Goal: Find specific page/section: Find specific page/section

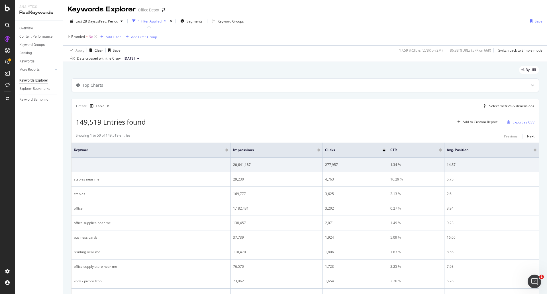
scroll to position [57, 0]
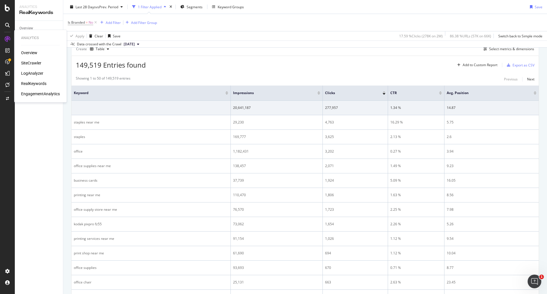
click at [32, 62] on div "SiteCrawler" at bounding box center [31, 63] width 20 height 6
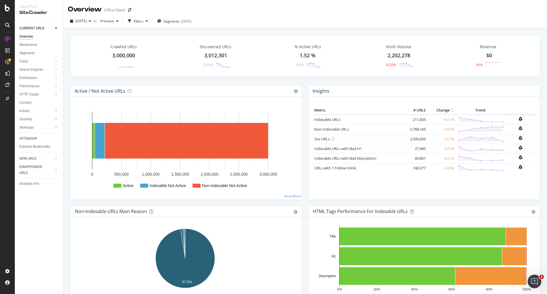
click at [40, 139] on link "Url Explorer" at bounding box center [39, 138] width 40 height 6
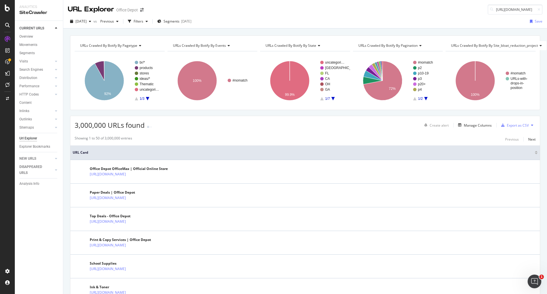
scroll to position [0, 99]
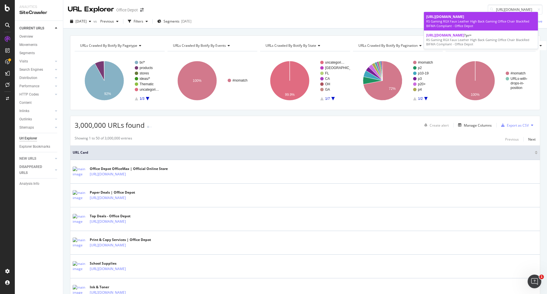
type input "[URL][DOMAIN_NAME]"
click at [494, 28] on div "RS Gaming RGX Faux Leather High Back Gaming Office Chair BlackRed BIFMA Complia…" at bounding box center [481, 23] width 109 height 9
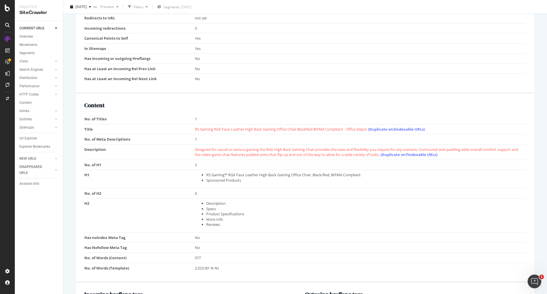
scroll to position [399, 0]
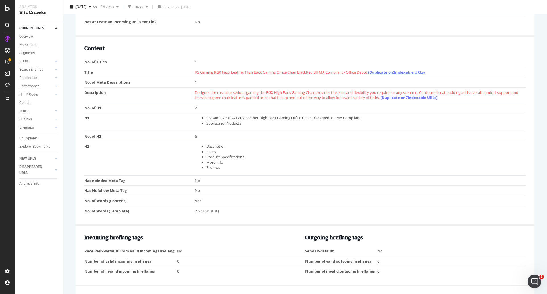
click at [403, 75] on link "(Duplicate on 2 indexable URLs)" at bounding box center [396, 72] width 57 height 5
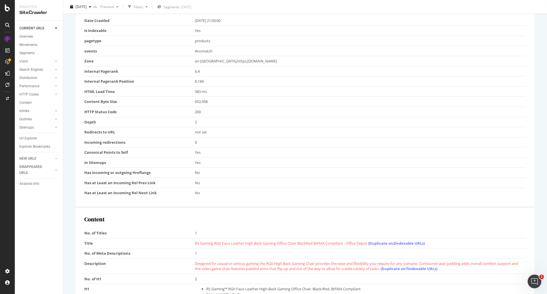
scroll to position [342, 0]
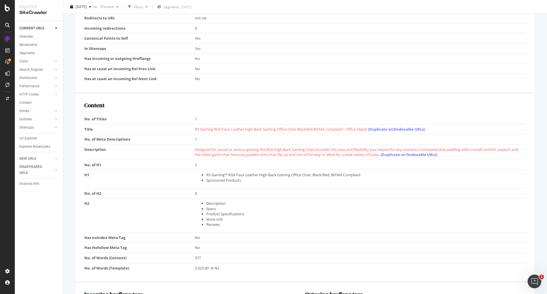
drag, startPoint x: 396, startPoint y: 151, endPoint x: 467, endPoint y: 121, distance: 77.1
click at [467, 121] on div "Content No. of Titles 1 Title RS Gaming RGX Faux Leather High Back Gaming Offic…" at bounding box center [305, 188] width 459 height 189
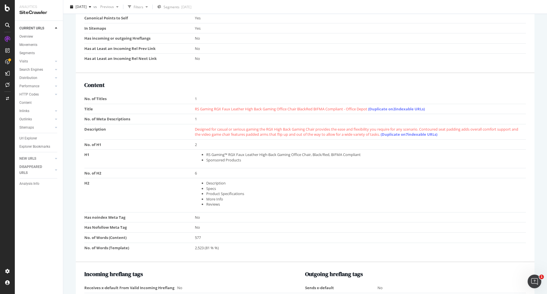
scroll to position [282, 0]
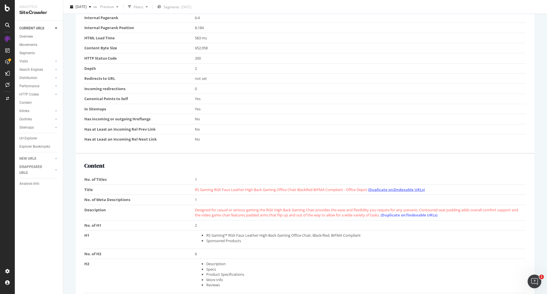
click at [395, 192] on link "(Duplicate on 2 indexable URLs)" at bounding box center [396, 189] width 57 height 5
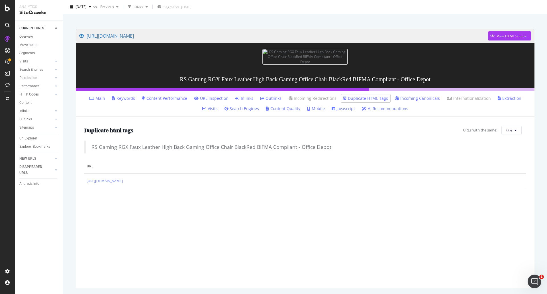
scroll to position [53, 0]
click at [507, 130] on span "title" at bounding box center [510, 130] width 6 height 5
click at [501, 141] on div "title" at bounding box center [511, 141] width 27 height 8
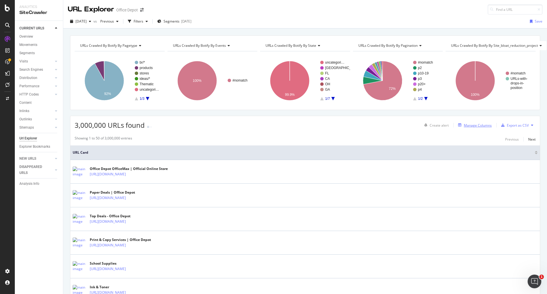
click at [467, 124] on div "Manage Columns" at bounding box center [478, 125] width 28 height 5
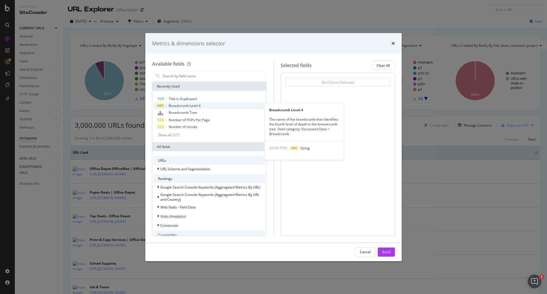
click at [198, 107] on span "Breadcrumb Level 4" at bounding box center [185, 105] width 32 height 5
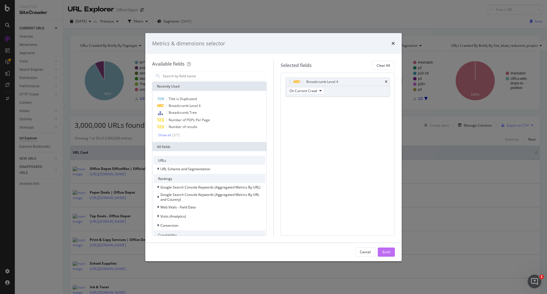
click at [388, 254] on div "Build" at bounding box center [387, 252] width 8 height 5
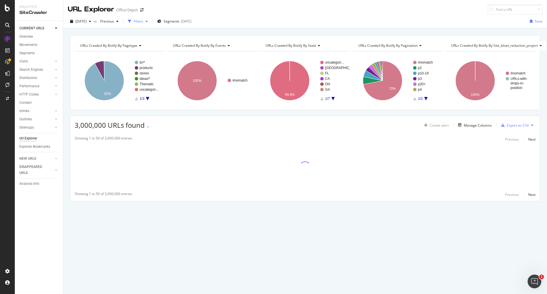
click at [143, 21] on div "Filters" at bounding box center [139, 21] width 10 height 5
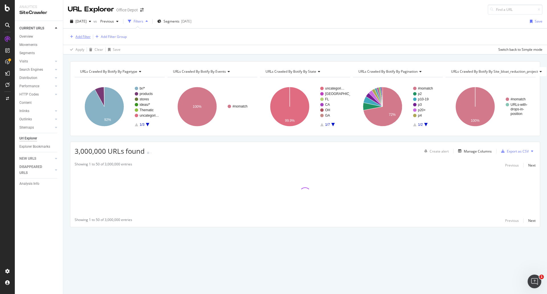
click at [87, 37] on div "Add Filter" at bounding box center [83, 36] width 15 height 5
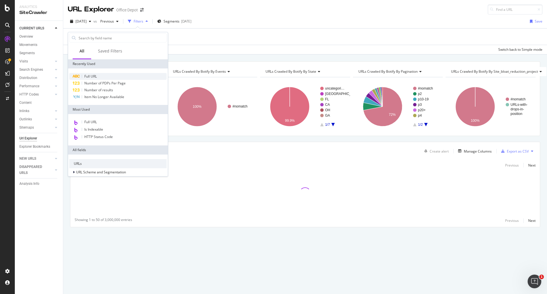
click at [98, 76] on div "Full URL" at bounding box center [118, 76] width 98 height 7
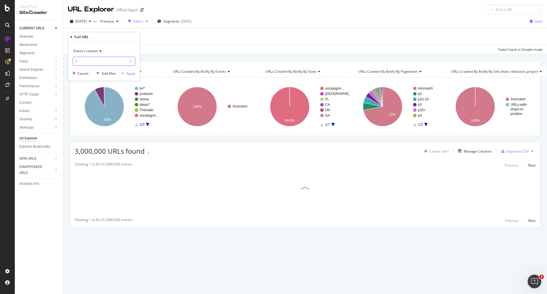
click at [101, 58] on input "?" at bounding box center [100, 61] width 54 height 9
paste input "[URL][DOMAIN_NAME]"
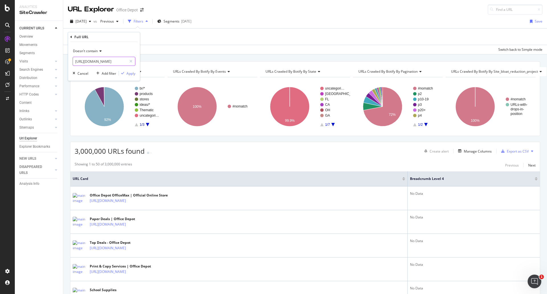
type input "[URL][DOMAIN_NAME]"
click at [91, 52] on span "Doesn't contain" at bounding box center [85, 50] width 25 height 5
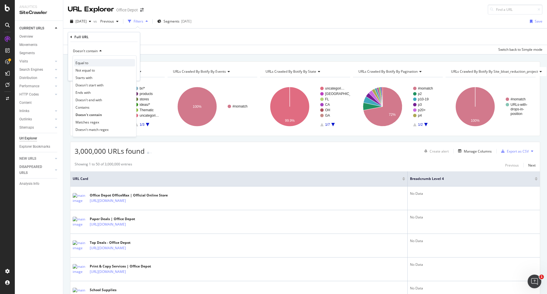
click at [97, 63] on div "Equal to" at bounding box center [104, 62] width 61 height 7
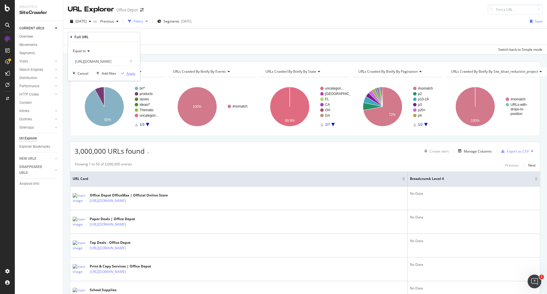
click at [127, 75] on div "Apply" at bounding box center [131, 73] width 9 height 5
